Goal: Transaction & Acquisition: Purchase product/service

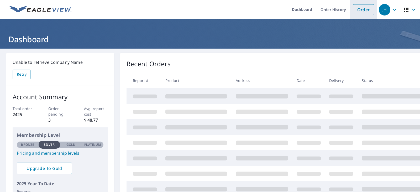
click at [366, 9] on link "Order" at bounding box center [363, 9] width 21 height 11
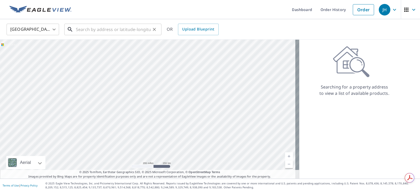
click at [108, 29] on input "text" at bounding box center [113, 29] width 75 height 15
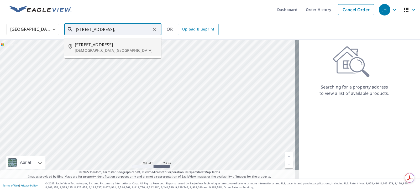
click at [93, 43] on span "[STREET_ADDRESS]" at bounding box center [116, 44] width 82 height 6
type input "[STREET_ADDRESS][DEMOGRAPHIC_DATA]"
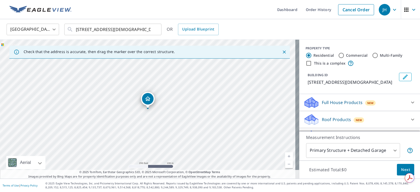
click at [337, 121] on p "Roof Products" at bounding box center [336, 119] width 29 height 6
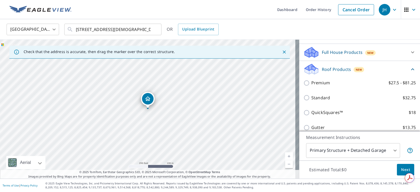
scroll to position [52, 0]
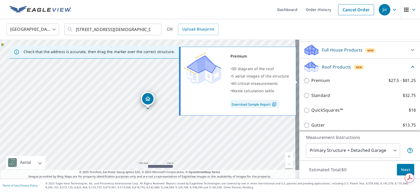
click at [304, 79] on input "Premium $27.5 - $81.25" at bounding box center [307, 80] width 8 height 6
checkbox input "true"
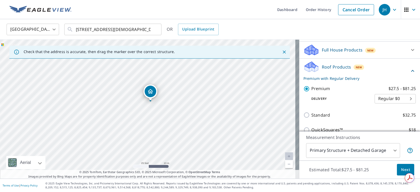
click at [401, 167] on span "Next" at bounding box center [405, 169] width 9 height 7
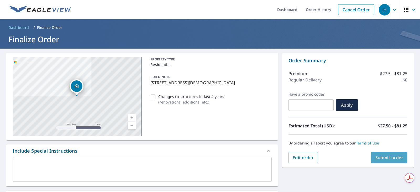
click at [380, 158] on span "Submit order" at bounding box center [389, 157] width 28 height 6
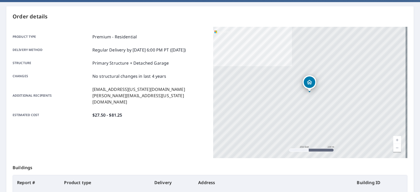
scroll to position [117, 0]
